Goal: Task Accomplishment & Management: Use online tool/utility

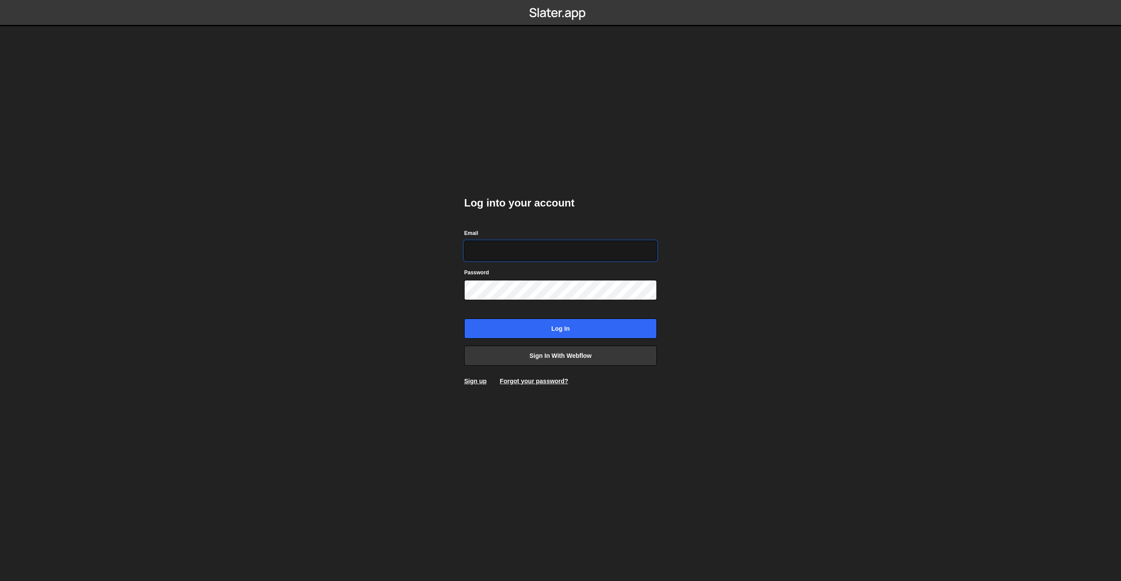
type input "[PERSON_NAME][EMAIL_ADDRESS][DOMAIN_NAME]"
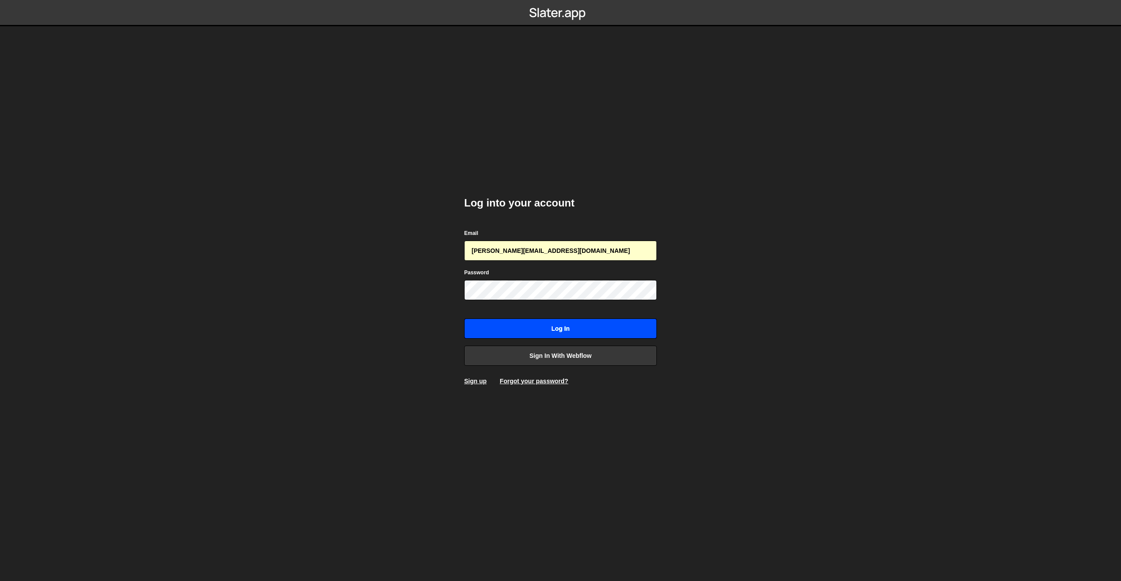
click at [533, 320] on input "Log in" at bounding box center [560, 329] width 193 height 20
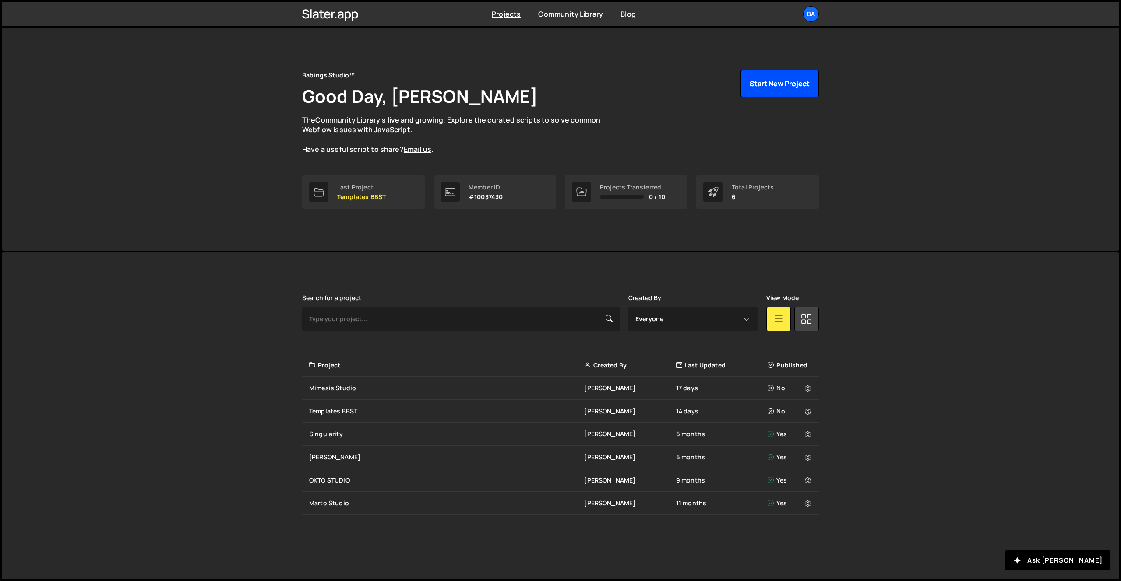
click at [773, 76] on button "Start New Project" at bounding box center [779, 83] width 78 height 27
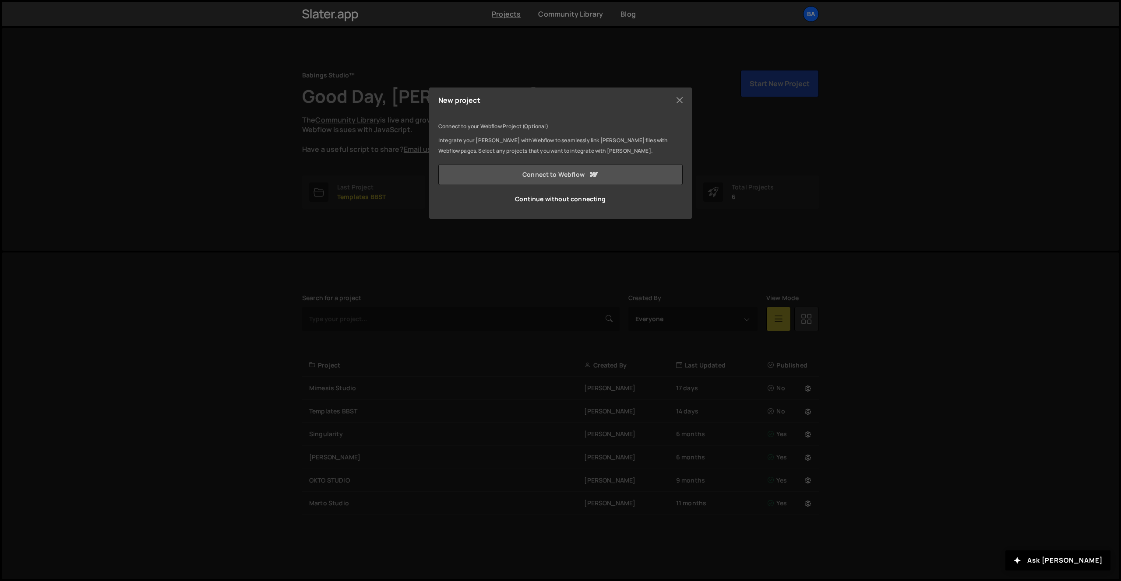
click at [511, 170] on link "Connect to Webflow" at bounding box center [560, 174] width 244 height 21
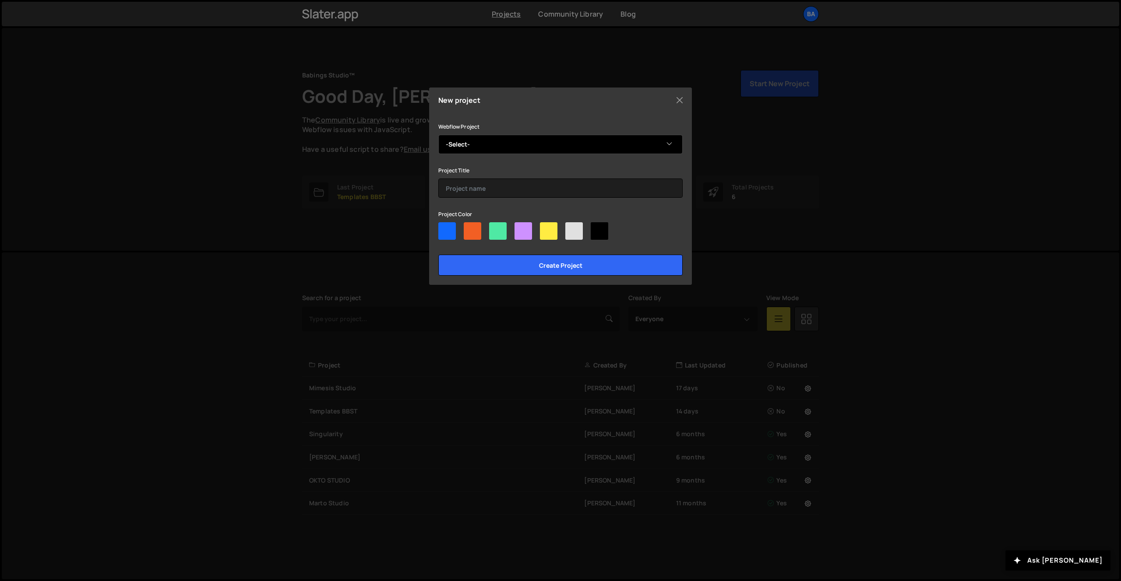
click at [483, 142] on select "-Select- Colega" at bounding box center [560, 144] width 244 height 19
select select "68cd20986b307571d4809955"
click at [438, 135] on select "-Select- Colega" at bounding box center [560, 144] width 244 height 19
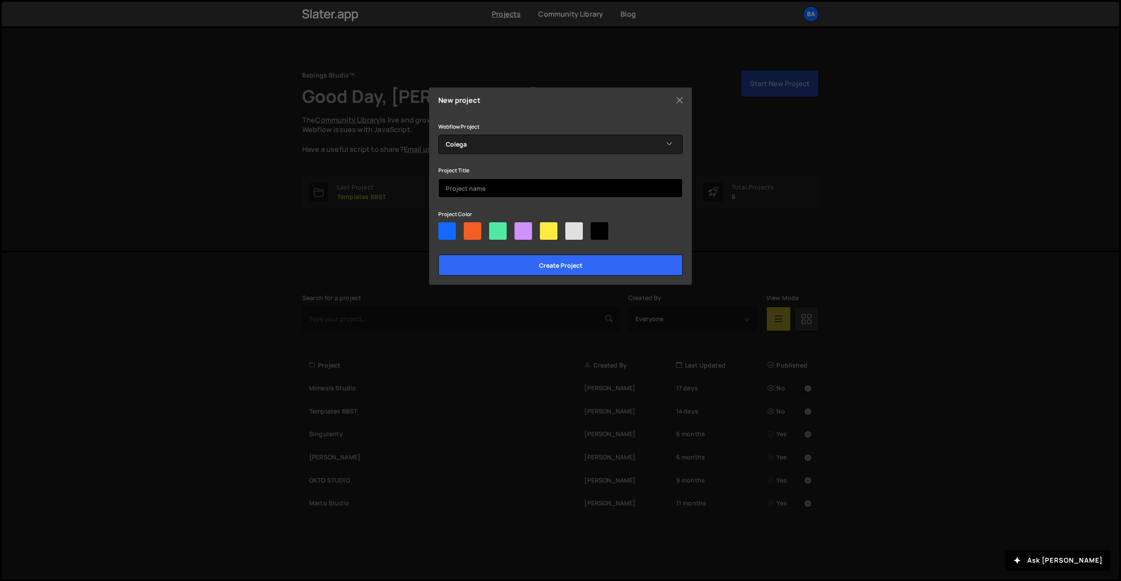
click at [493, 179] on input "text" at bounding box center [560, 188] width 244 height 19
type input "Colega"
click at [570, 229] on div at bounding box center [574, 231] width 18 height 18
click at [570, 228] on input"] "radio" at bounding box center [568, 225] width 6 height 6
radio input"] "true"
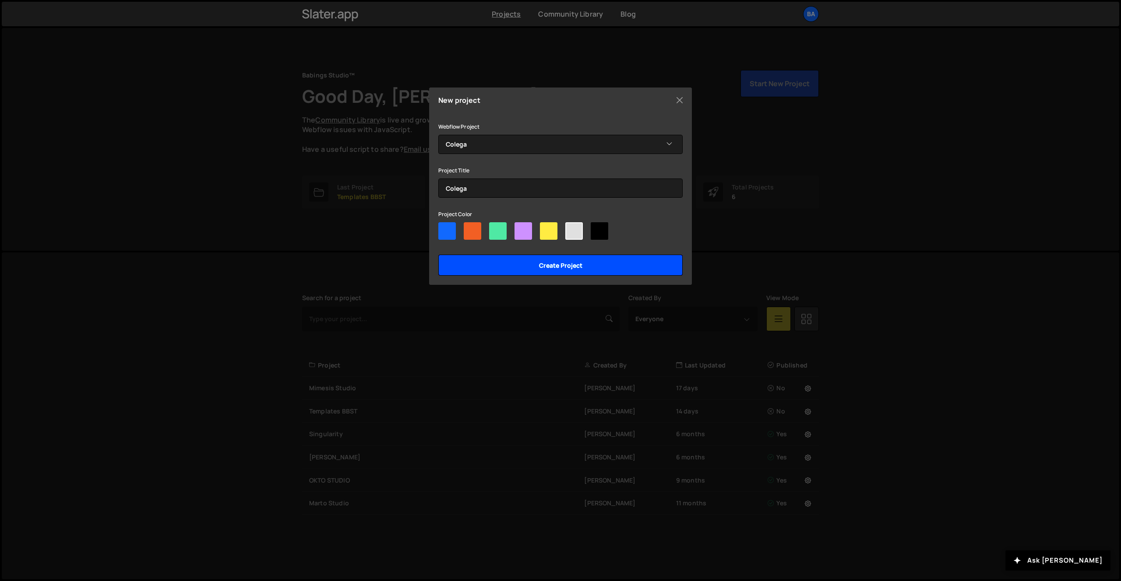
click at [560, 259] on input "Create project" at bounding box center [560, 265] width 244 height 21
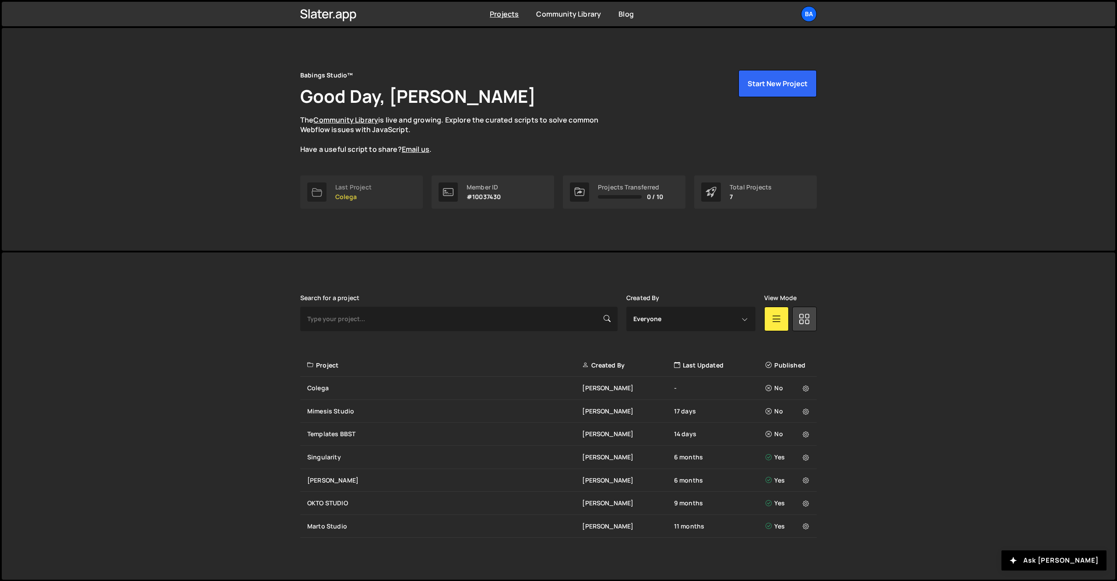
click at [364, 197] on p "Colega" at bounding box center [353, 197] width 36 height 7
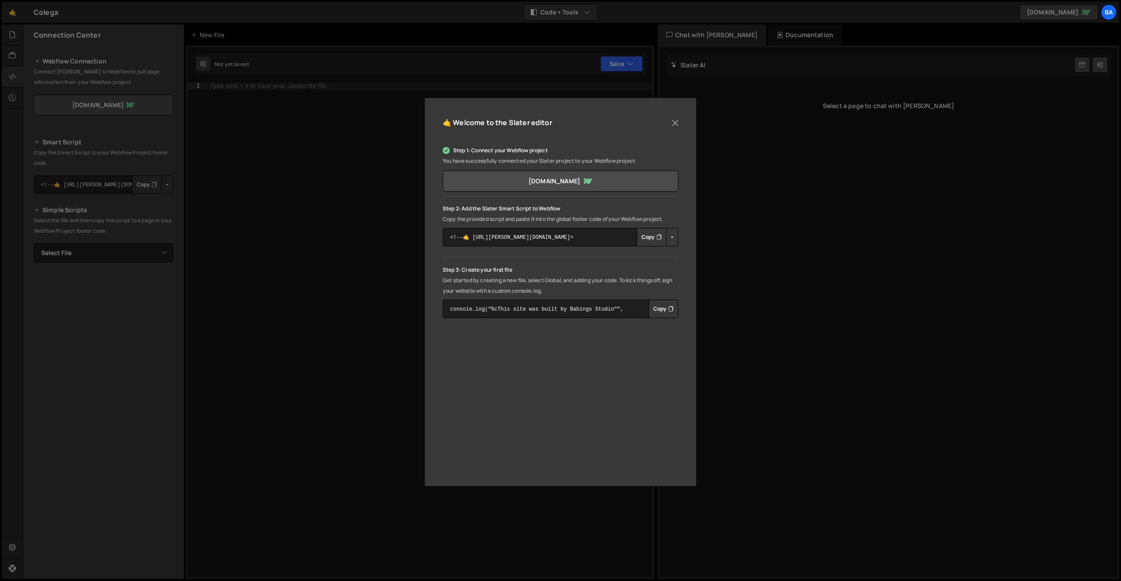
click at [639, 236] on button "Copy" at bounding box center [652, 237] width 30 height 18
click at [589, 243] on textarea "<!--🤙 [URL][PERSON_NAME][DOMAIN_NAME]> <script>document.addEventListener("DOMCo…" at bounding box center [561, 237] width 236 height 18
click at [591, 241] on textarea "<!--🤙 [URL][PERSON_NAME][DOMAIN_NAME]> <script>document.addEventListener("DOMCo…" at bounding box center [561, 237] width 236 height 18
click at [642, 238] on button "Copy" at bounding box center [652, 237] width 30 height 18
click at [677, 121] on button "Close" at bounding box center [675, 122] width 13 height 13
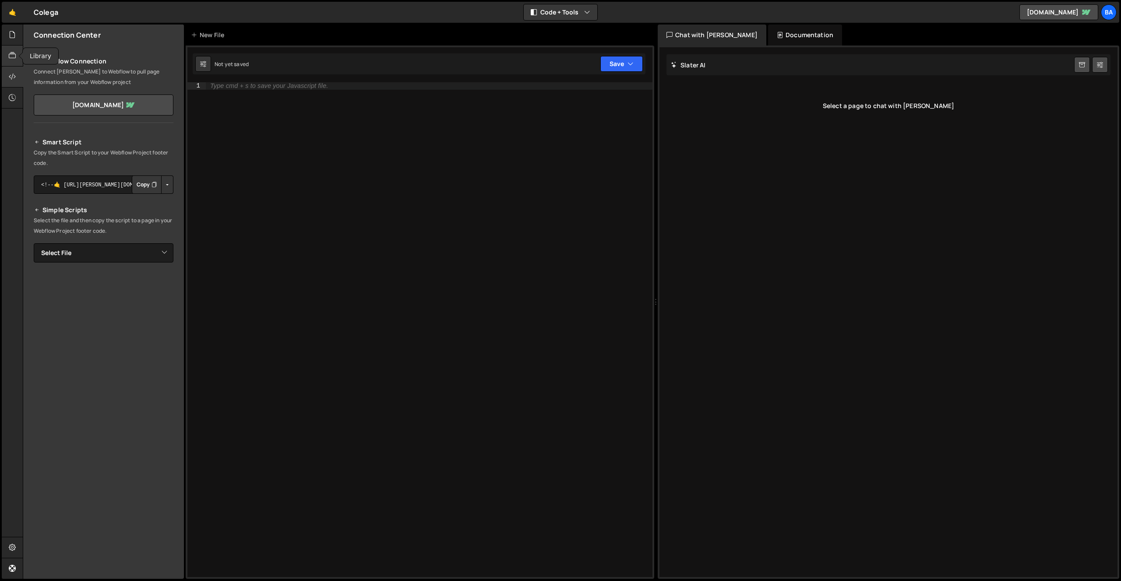
click at [11, 57] on icon at bounding box center [12, 56] width 7 height 10
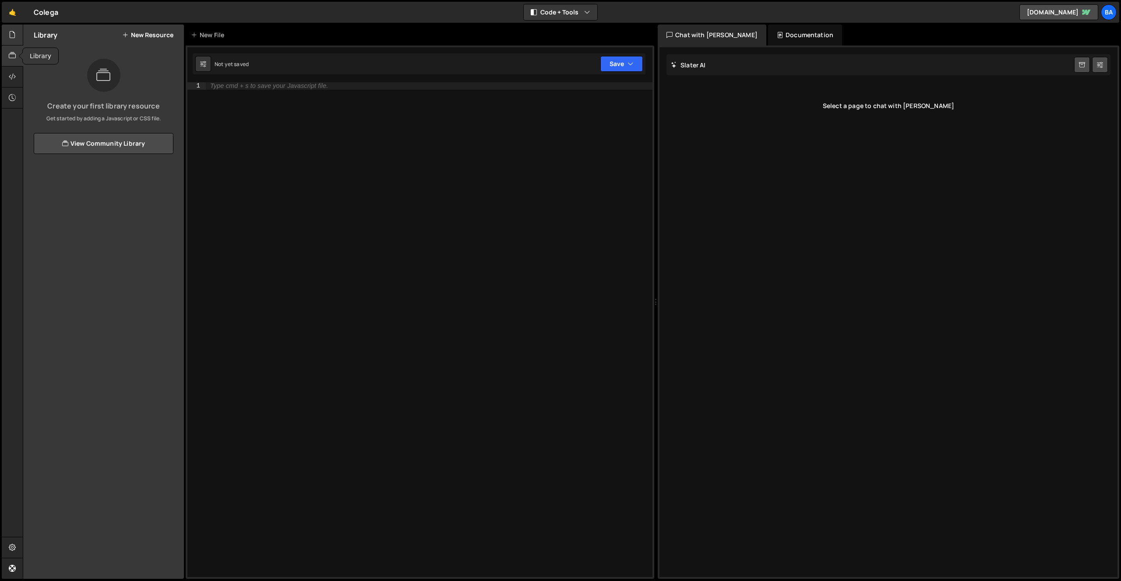
click at [16, 35] on div at bounding box center [12, 35] width 21 height 21
click at [166, 36] on button "New File" at bounding box center [157, 35] width 33 height 7
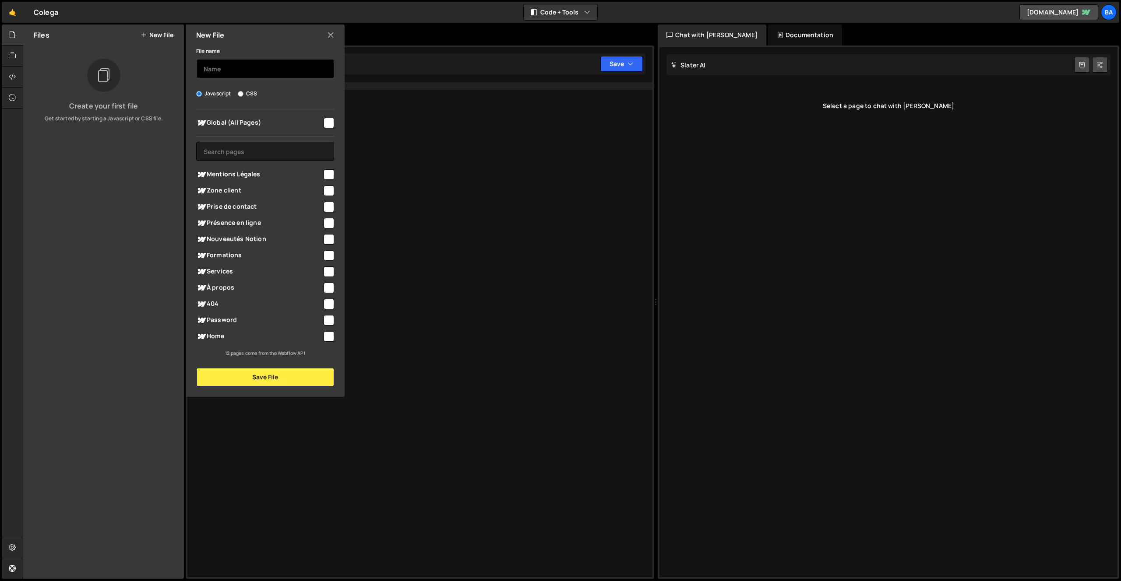
drag, startPoint x: 264, startPoint y: 59, endPoint x: 260, endPoint y: 65, distance: 7.1
click at [263, 59] on input "text" at bounding box center [265, 68] width 138 height 19
type input "app"
click at [258, 384] on button "Save File" at bounding box center [265, 377] width 138 height 18
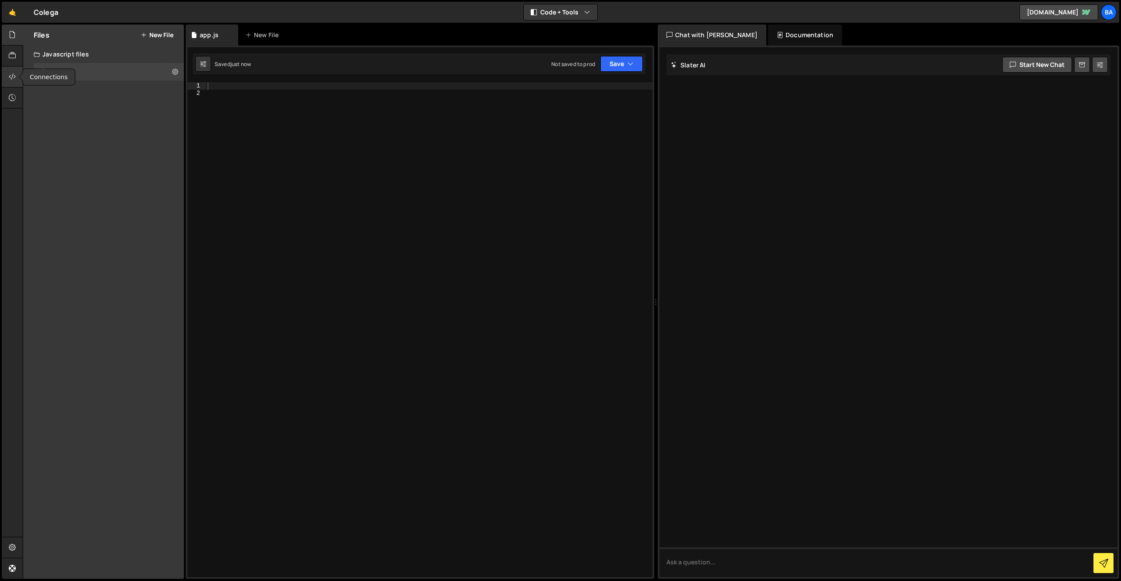
click at [6, 76] on div at bounding box center [12, 77] width 21 height 21
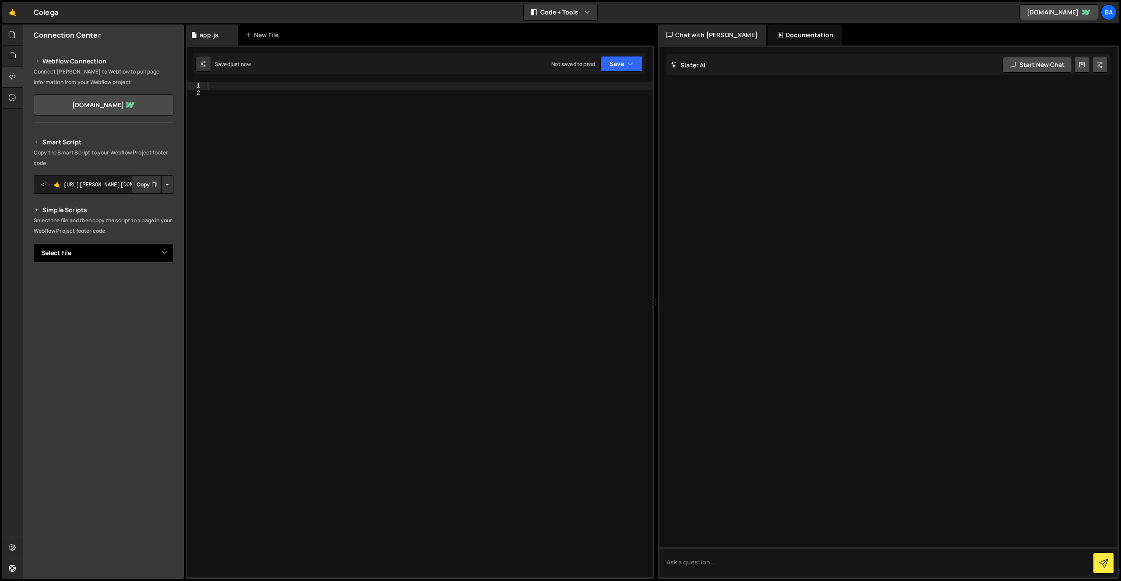
click at [118, 250] on select "Select File app.js" at bounding box center [104, 252] width 140 height 19
select select "47894"
click at [34, 243] on select "Select File app.js" at bounding box center [104, 252] width 140 height 19
click at [142, 284] on button "Copy" at bounding box center [147, 283] width 30 height 18
click at [268, 106] on div at bounding box center [429, 337] width 447 height 510
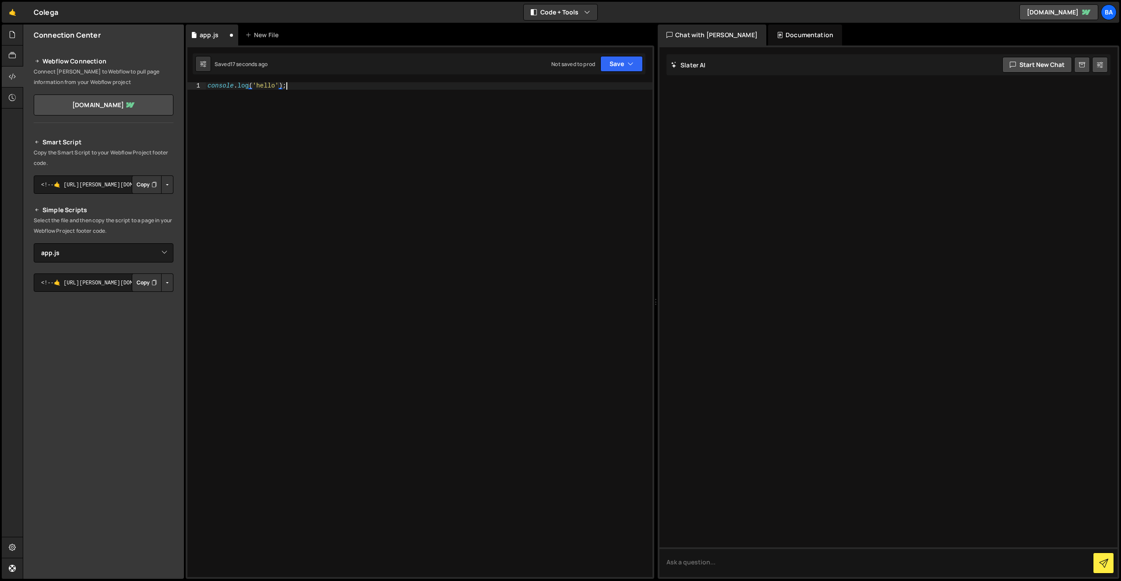
scroll to position [0, 5]
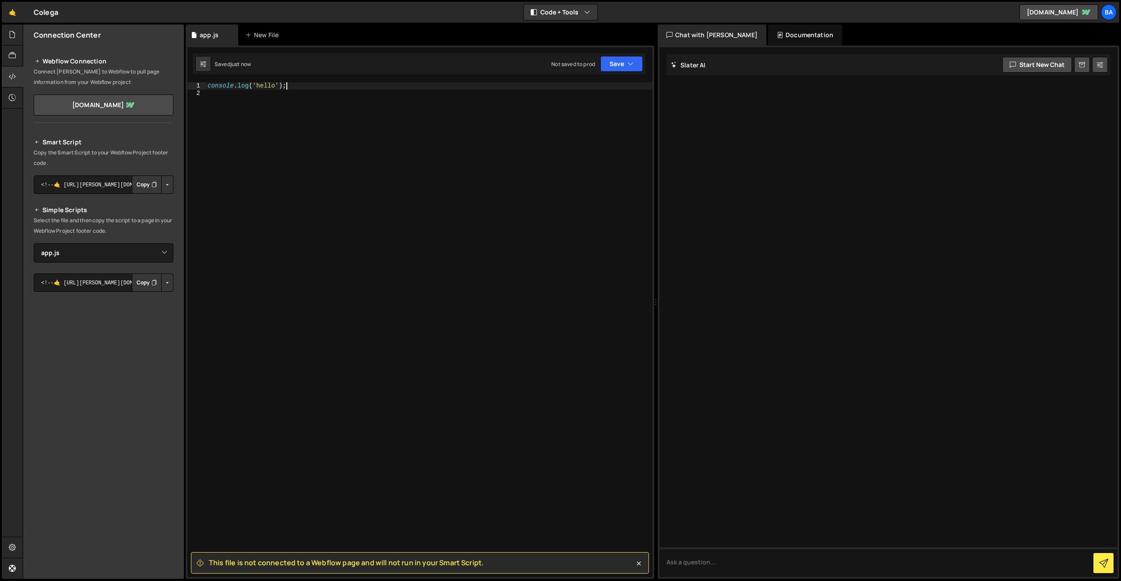
type textarea "console.log('hello');"
click at [599, 60] on div "Not saved to prod Upgrade to Edit Save Save to Staging S Saved just now Save to…" at bounding box center [597, 64] width 92 height 16
click at [609, 61] on button "Save" at bounding box center [621, 64] width 42 height 16
click at [588, 100] on button "Save to Staging S Saved just now" at bounding box center [591, 91] width 105 height 28
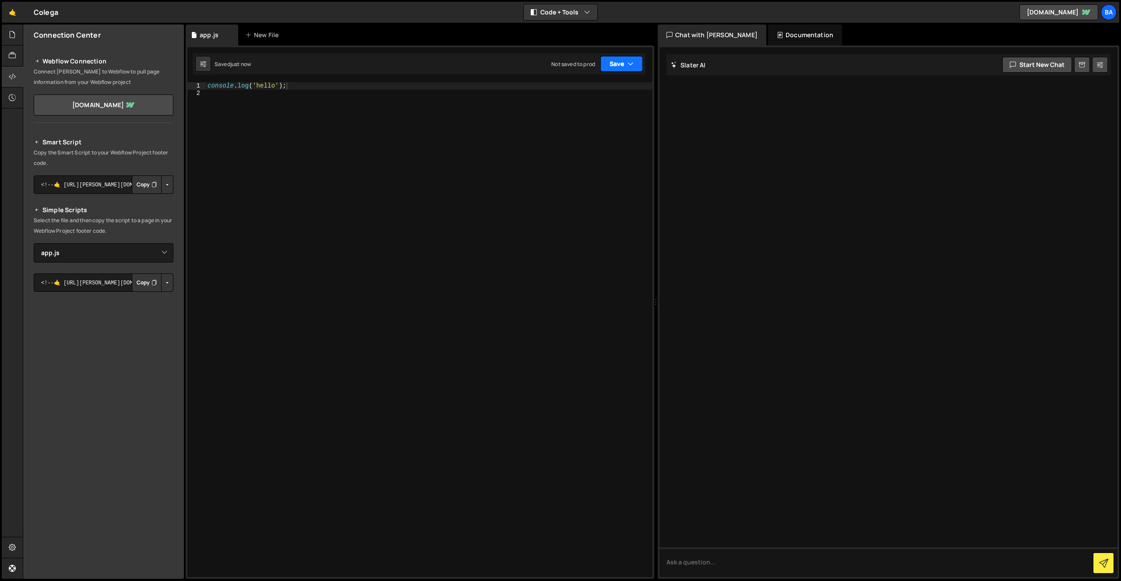
click at [613, 70] on button "Save" at bounding box center [621, 64] width 42 height 16
click at [592, 116] on div "Save to Production S" at bounding box center [591, 113] width 91 height 9
drag, startPoint x: 325, startPoint y: 134, endPoint x: 597, endPoint y: 51, distance: 284.2
click at [326, 134] on div "console . log ( 'hello' ) ;" at bounding box center [429, 337] width 447 height 510
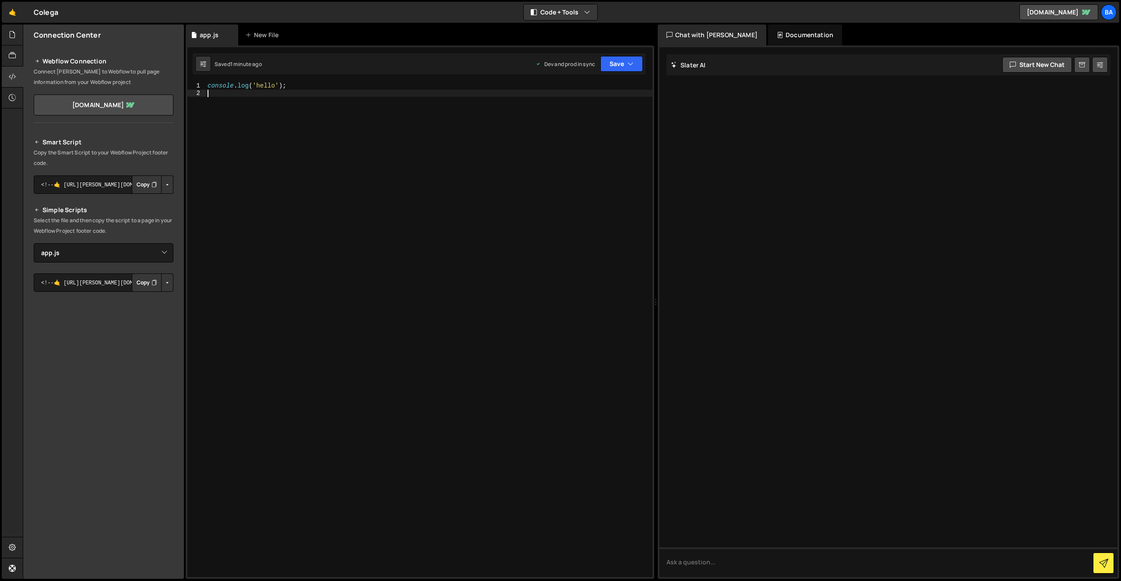
click at [285, 82] on div "console . log ( 'hello' ) ;" at bounding box center [429, 337] width 447 height 510
click at [277, 84] on div "console . log ( 'hello' ) ;" at bounding box center [429, 337] width 447 height 510
click at [275, 85] on div "console . log ( 'hello' ) ;" at bounding box center [429, 337] width 447 height 510
type textarea "console.log('hello [PERSON_NAME]');"
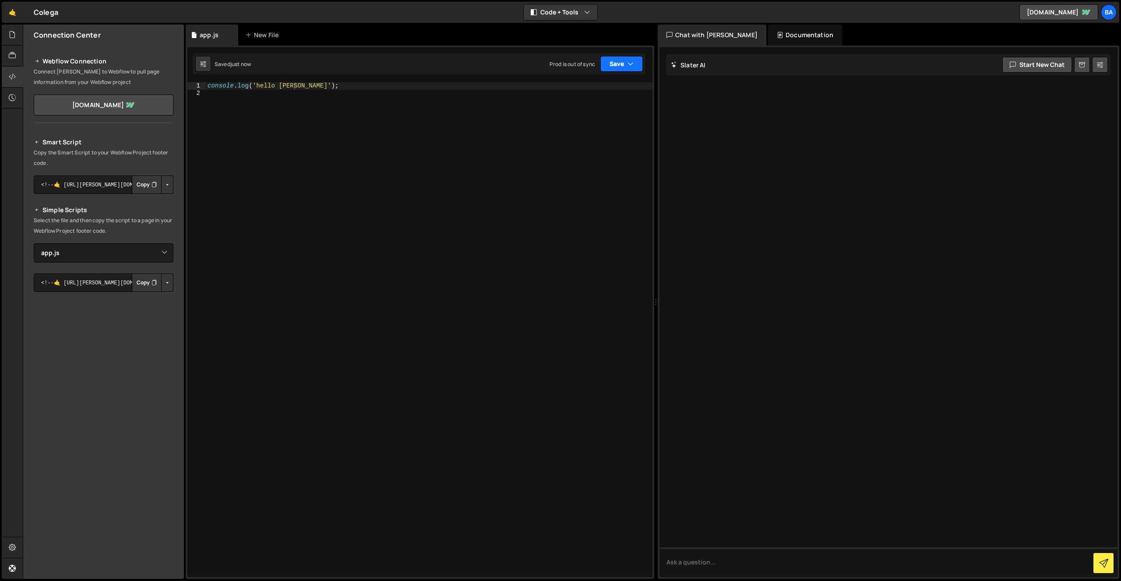
click at [615, 64] on button "Save" at bounding box center [621, 64] width 42 height 16
click at [589, 109] on button "Save to Production S Saved 1 minute ago" at bounding box center [591, 119] width 105 height 28
click at [613, 70] on button "Save" at bounding box center [616, 64] width 53 height 16
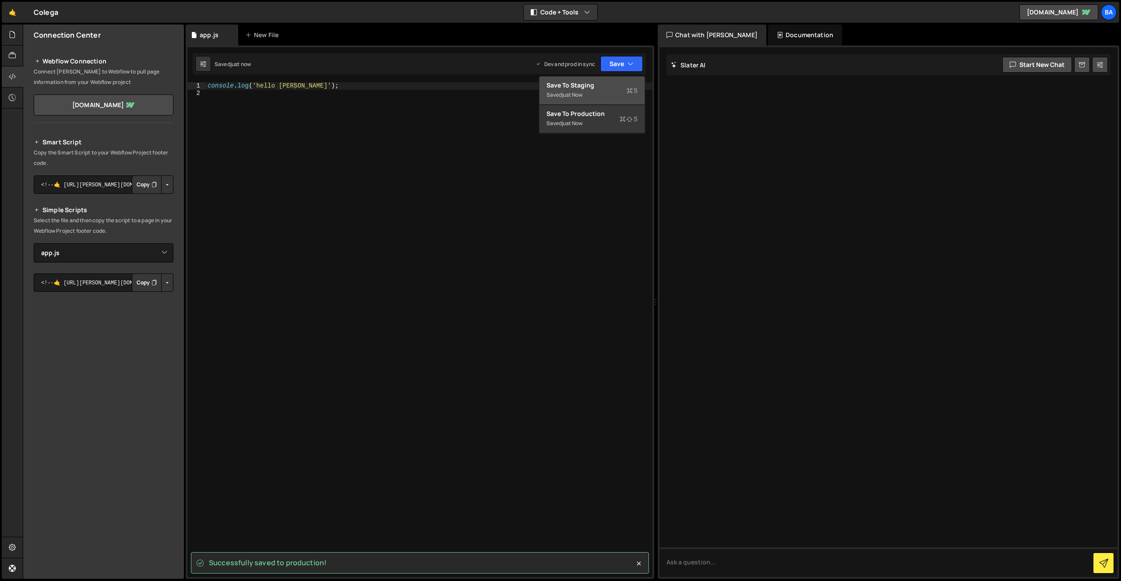
click at [564, 94] on div "just now" at bounding box center [572, 94] width 21 height 7
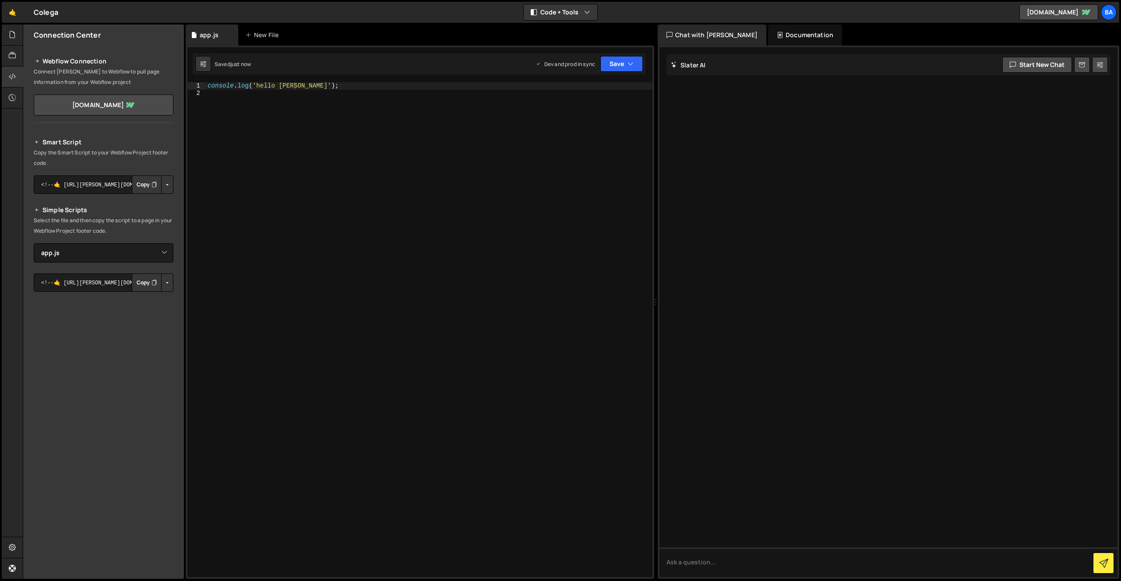
drag, startPoint x: 433, startPoint y: 89, endPoint x: 476, endPoint y: 86, distance: 43.5
click at [444, 89] on div "console . log ( 'hello [PERSON_NAME]' ) ;" at bounding box center [429, 337] width 447 height 510
click at [630, 67] on icon "button" at bounding box center [630, 64] width 6 height 9
click at [393, 109] on div "console . log ( 'hello [PERSON_NAME]' ) ;" at bounding box center [429, 337] width 447 height 510
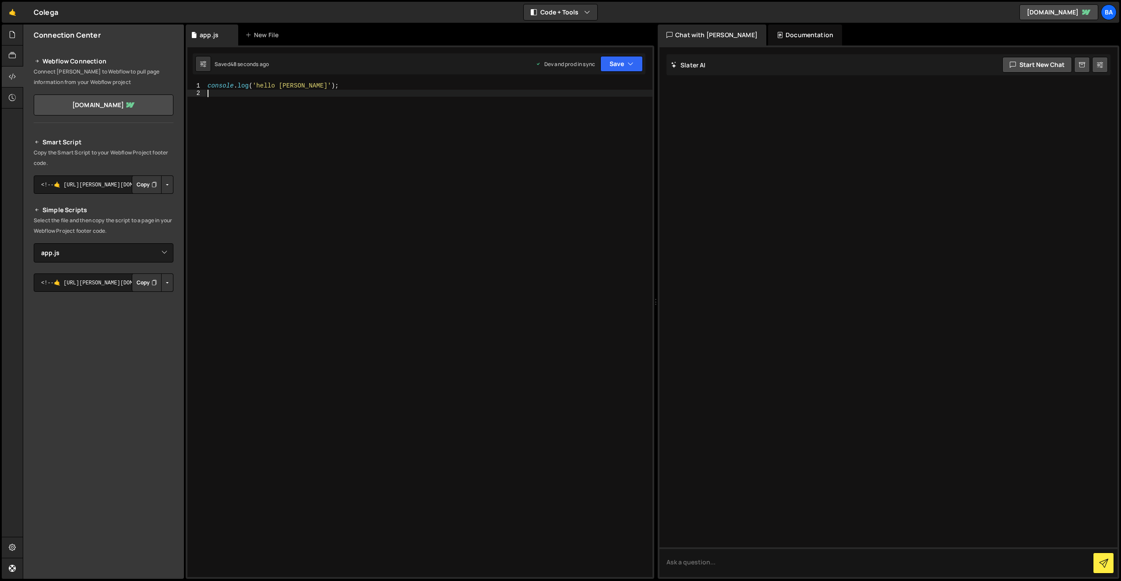
click at [142, 187] on button "Copy" at bounding box center [147, 185] width 30 height 18
click at [339, 114] on div "console . log ( 'hello [PERSON_NAME]' ) ;" at bounding box center [429, 337] width 447 height 510
click at [255, 91] on div "console . log ( 'hello [PERSON_NAME]' ) ;" at bounding box center [429, 337] width 447 height 510
drag, startPoint x: 225, startPoint y: 87, endPoint x: 211, endPoint y: 87, distance: 13.6
click at [224, 87] on div "console . log ( 'hello [PERSON_NAME]' ) ;" at bounding box center [429, 337] width 447 height 510
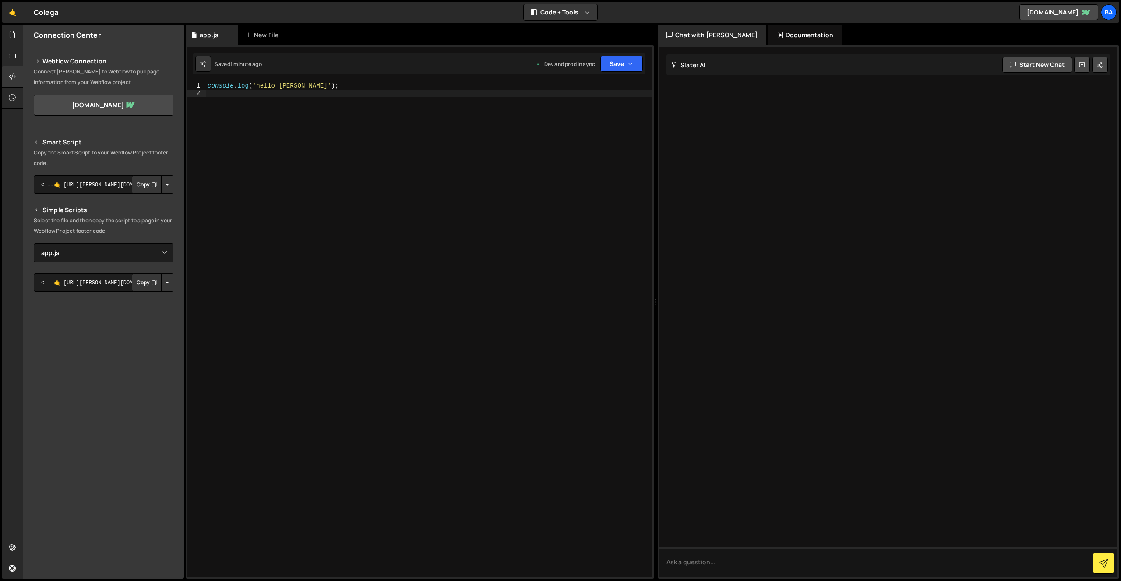
type textarea "console.log('hello [PERSON_NAME]');"
drag, startPoint x: 205, startPoint y: 87, endPoint x: 223, endPoint y: 88, distance: 18.0
click at [206, 87] on div "console.log('hello [PERSON_NAME]'); 1 2 console . log ( 'hello [PERSON_NAME]' )…" at bounding box center [419, 329] width 465 height 495
click at [274, 87] on div "console . log ( 'hello [PERSON_NAME]' ) ;" at bounding box center [429, 337] width 447 height 510
click at [333, 85] on div "console . log ( 'hello [PERSON_NAME]' ) ;" at bounding box center [429, 337] width 447 height 510
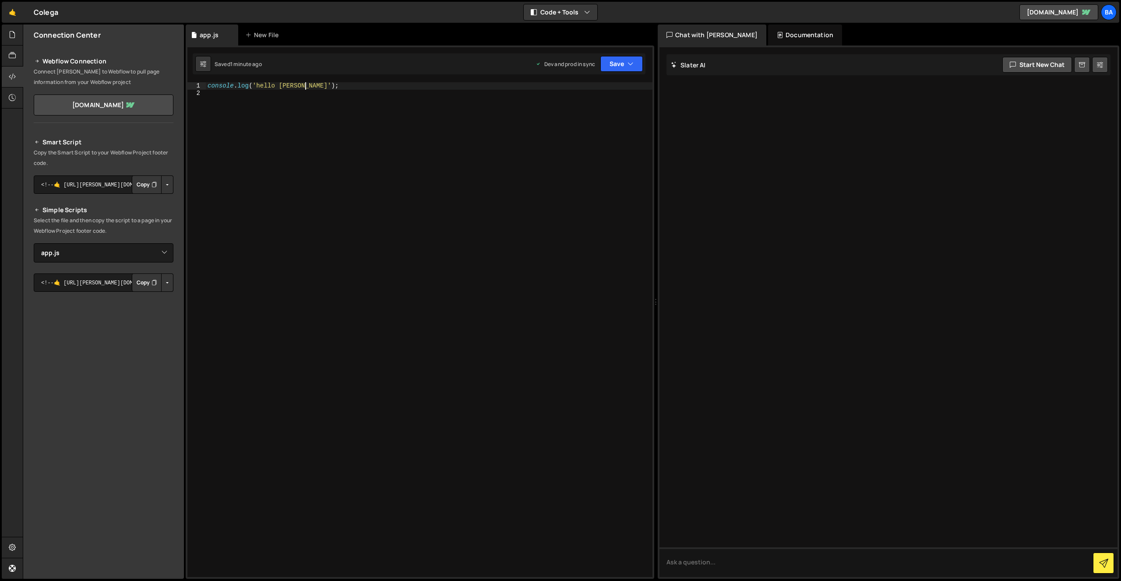
click at [240, 83] on div "console . log ( 'hello [PERSON_NAME]' ) ;" at bounding box center [429, 337] width 447 height 510
click at [248, 85] on div "console . log ( 'hello [PERSON_NAME]' ) ;" at bounding box center [429, 337] width 447 height 510
click at [250, 84] on div "console . log ( 'hello [PERSON_NAME]' ) ;" at bounding box center [429, 337] width 447 height 510
click at [203, 85] on div "1" at bounding box center [196, 85] width 18 height 7
click at [212, 93] on div "console . log ( 'hello [PERSON_NAME]' ) ;" at bounding box center [429, 337] width 447 height 510
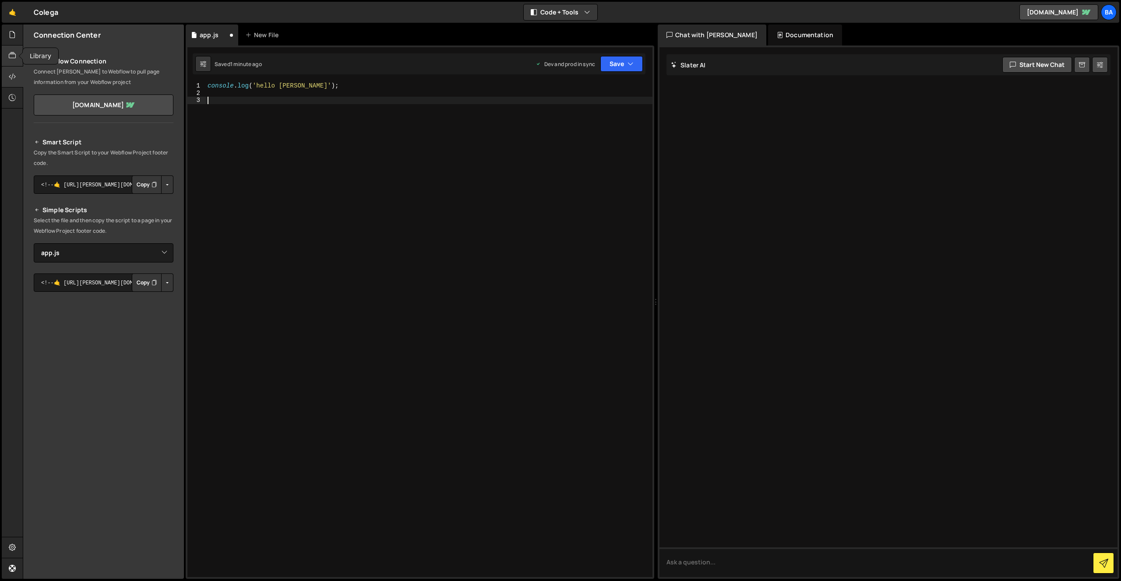
click at [13, 55] on icon at bounding box center [12, 56] width 7 height 10
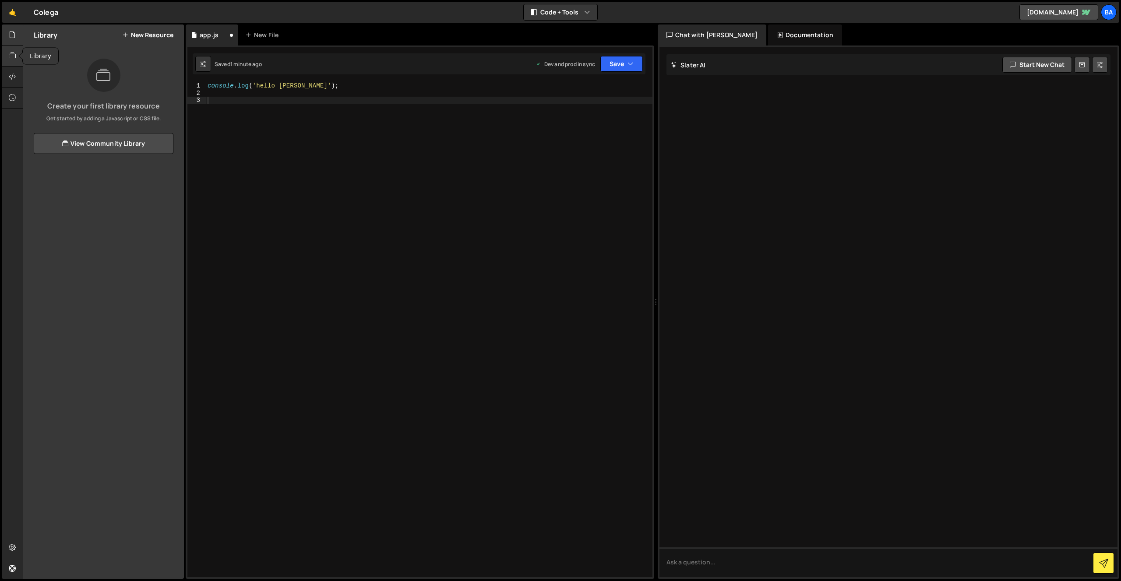
click at [13, 44] on div at bounding box center [12, 35] width 21 height 21
click at [201, 94] on div "2" at bounding box center [196, 93] width 18 height 7
click at [231, 83] on div "console . log ( 'hello [PERSON_NAME]' ) ;" at bounding box center [429, 337] width 447 height 510
type textarea "console.log('hello [PERSON_NAME]');"
click at [225, 92] on div "console . log ( 'hello [PERSON_NAME]' ) ;" at bounding box center [429, 337] width 447 height 510
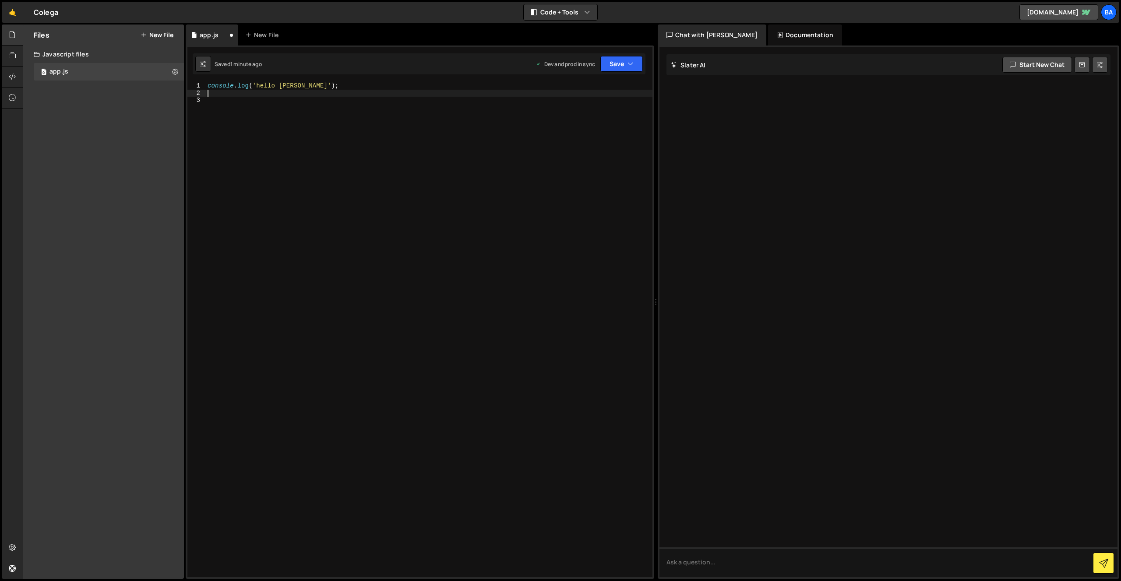
drag, startPoint x: 225, startPoint y: 94, endPoint x: 238, endPoint y: 91, distance: 13.1
click at [225, 94] on div "console . log ( 'hello [PERSON_NAME]' ) ;" at bounding box center [429, 337] width 447 height 510
click at [234, 85] on div "console . log ( 'hello [PERSON_NAME]' ) ;" at bounding box center [429, 337] width 447 height 510
type textarea "console.log('hello [PERSON_NAME]');"
